Goal: Task Accomplishment & Management: Manage account settings

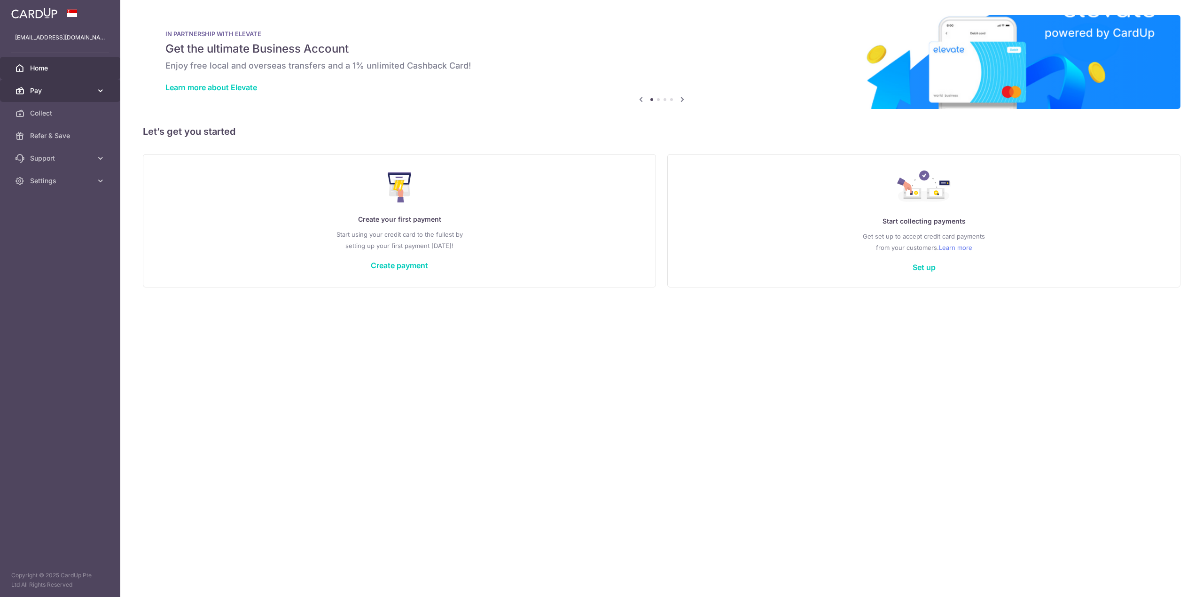
click at [60, 95] on span "Pay" at bounding box center [61, 90] width 62 height 9
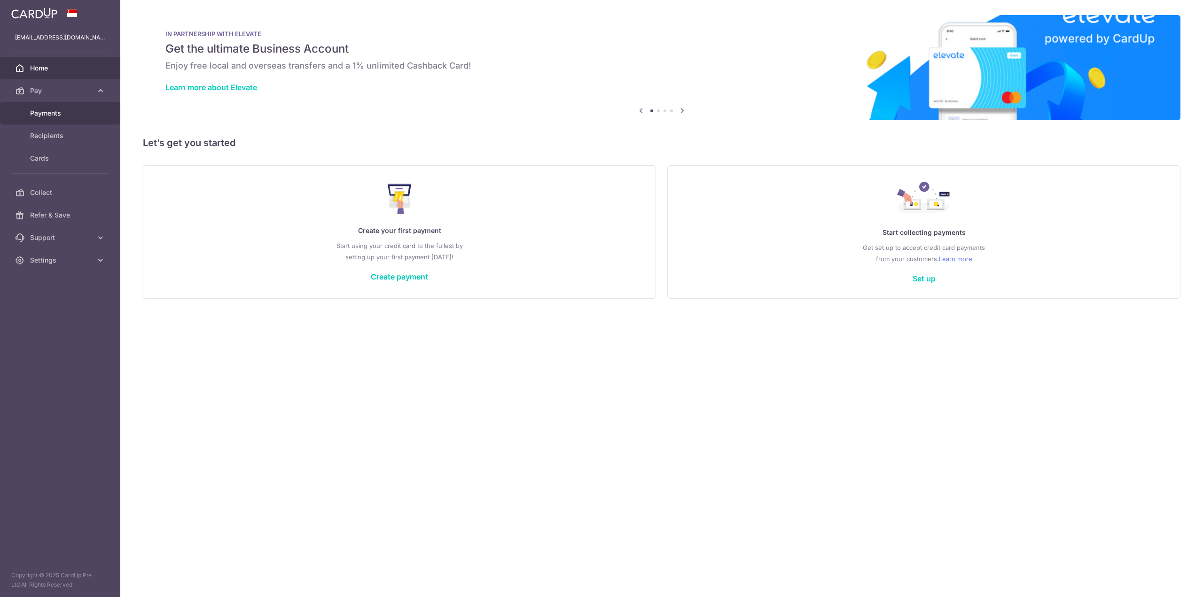
click at [55, 109] on span "Payments" at bounding box center [61, 113] width 62 height 9
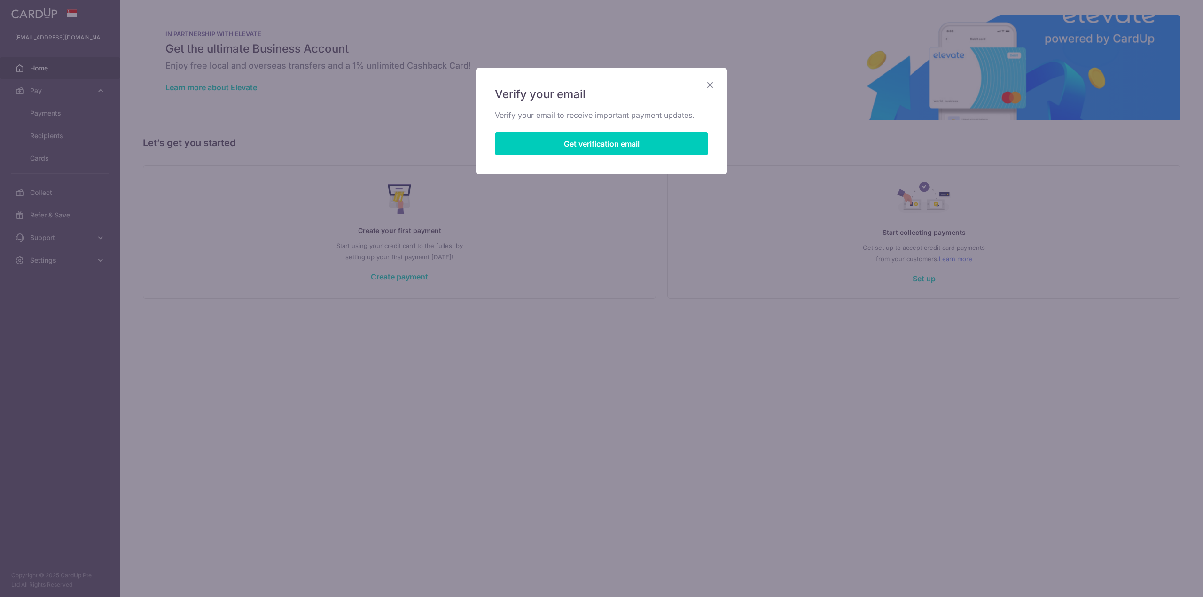
click at [714, 83] on icon "Close" at bounding box center [710, 85] width 11 height 12
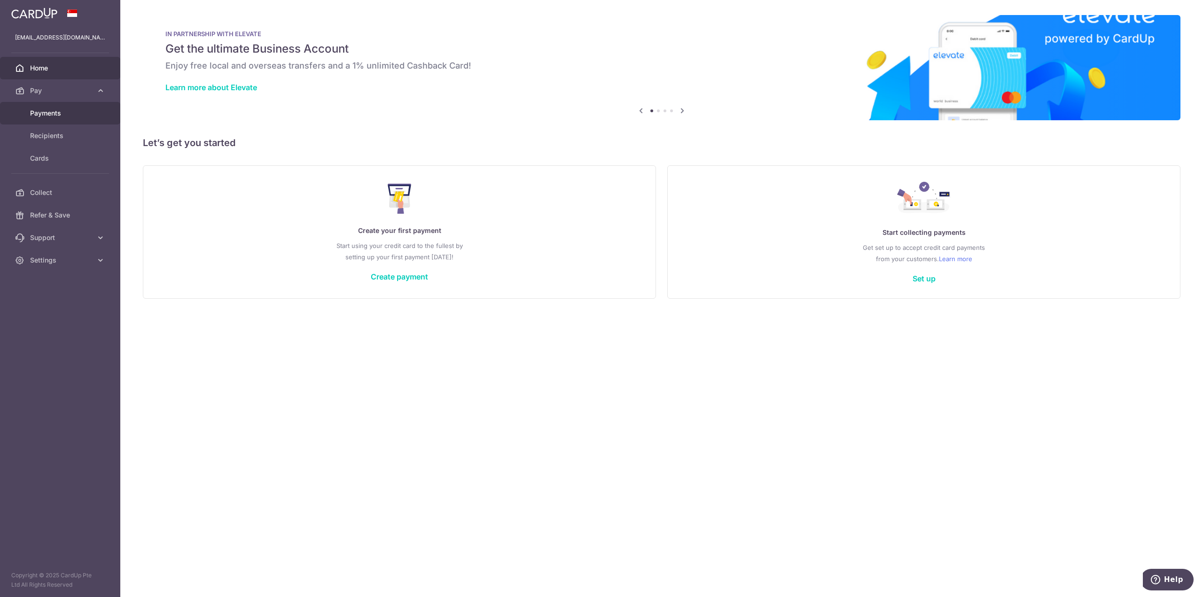
click at [52, 113] on span "Payments" at bounding box center [61, 113] width 62 height 9
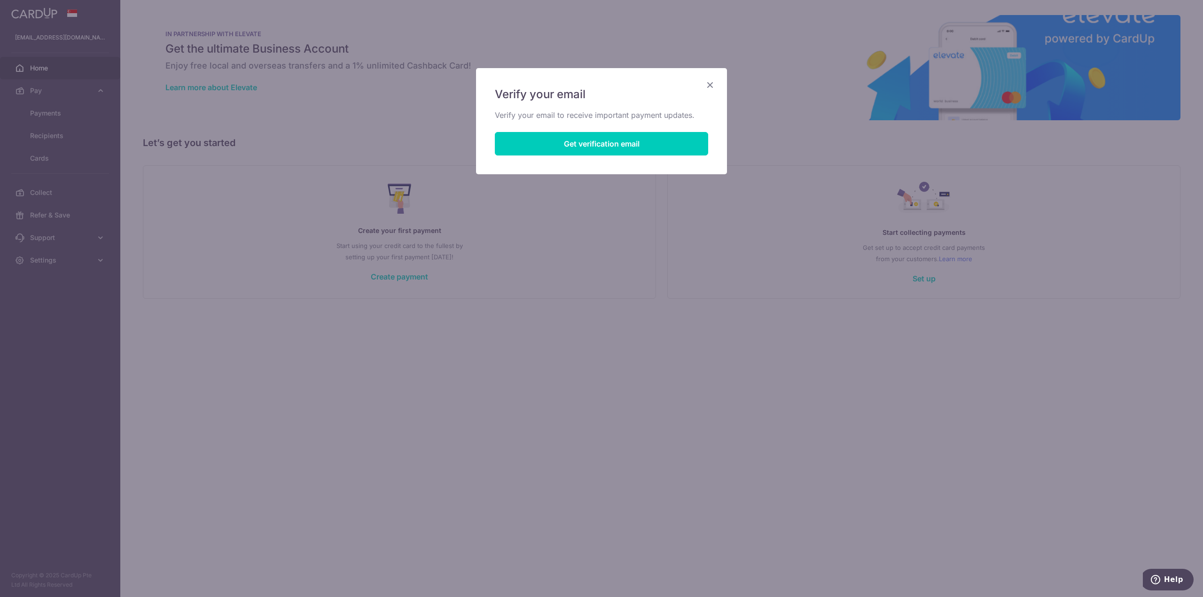
click at [714, 90] on icon "Close" at bounding box center [710, 85] width 11 height 12
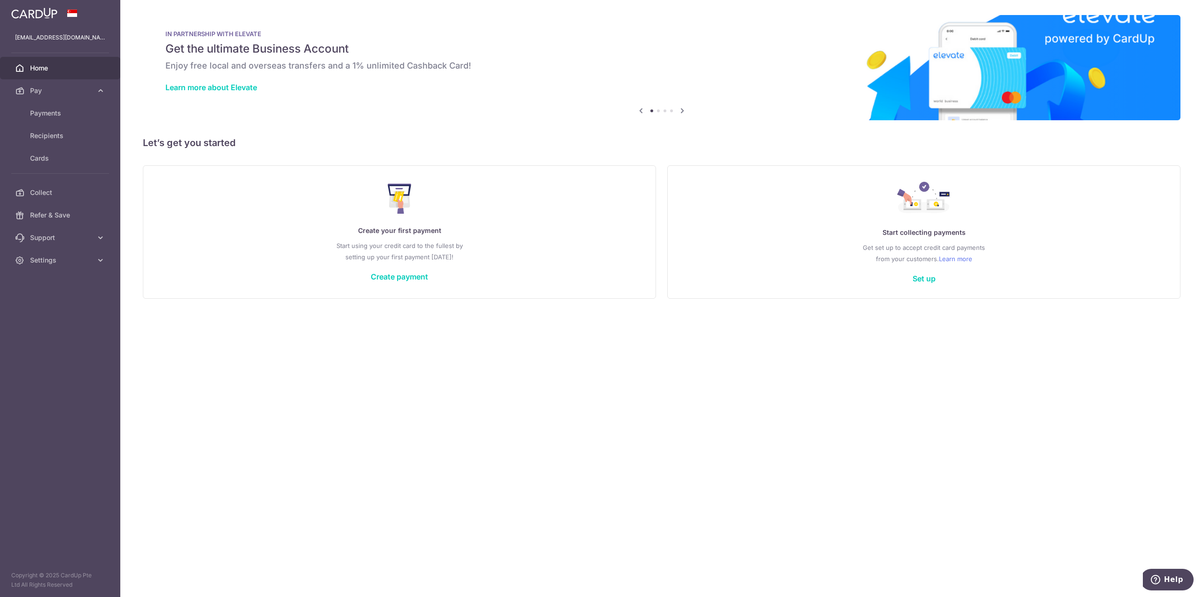
click at [52, 43] on div "[EMAIL_ADDRESS][DOMAIN_NAME]" at bounding box center [60, 37] width 120 height 23
click at [34, 256] on span "Settings" at bounding box center [61, 260] width 62 height 9
click at [45, 314] on link "Logout" at bounding box center [60, 305] width 120 height 23
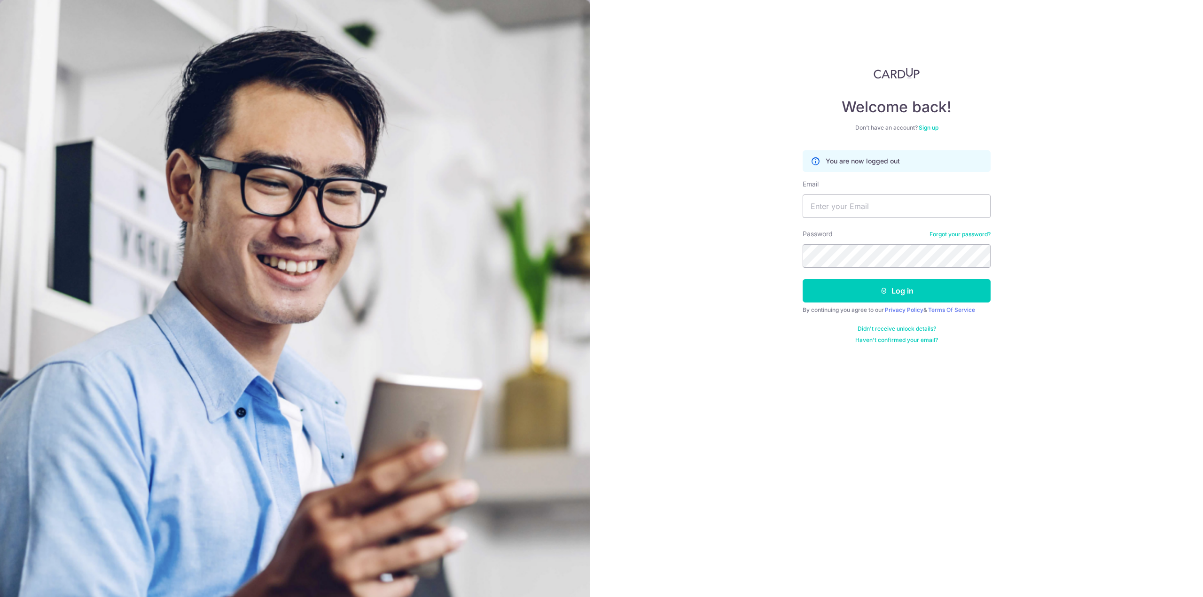
click at [803, 218] on nordpass-icon at bounding box center [803, 218] width 0 height 0
click at [0, 597] on nordpass-autofill-portal at bounding box center [0, 597] width 0 height 0
type input "keainheartnet@hotmail.com"
click at [896, 290] on button "Log in" at bounding box center [897, 291] width 188 height 24
